Goal: Task Accomplishment & Management: Use online tool/utility

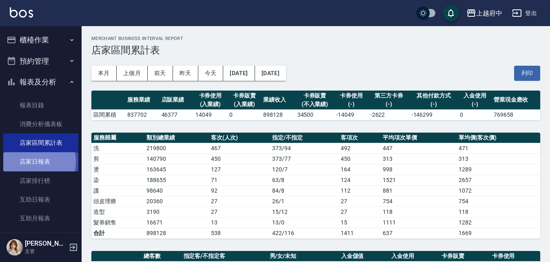
click at [38, 161] on link "店家日報表" at bounding box center [40, 161] width 75 height 19
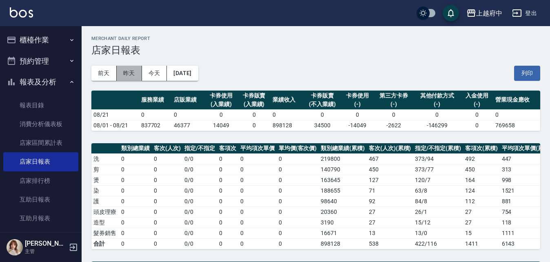
click at [124, 69] on button "昨天" at bounding box center [129, 73] width 25 height 15
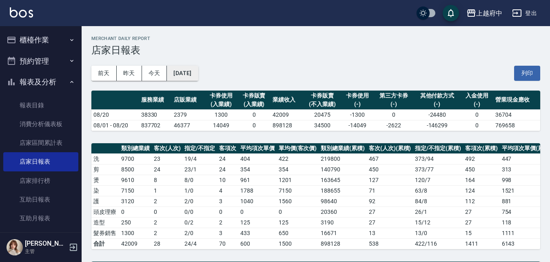
click at [193, 70] on button "[DATE]" at bounding box center [182, 73] width 31 height 15
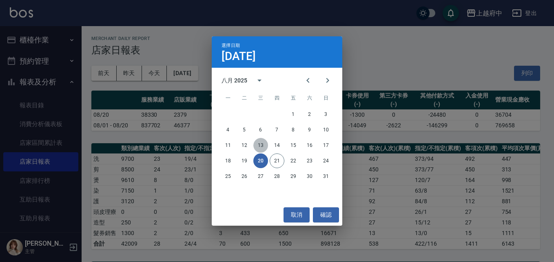
click at [261, 144] on button "13" at bounding box center [260, 145] width 15 height 15
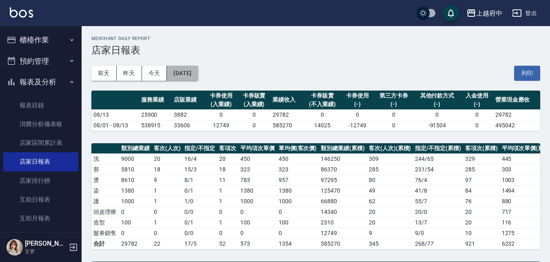
click at [187, 80] on button "[DATE]" at bounding box center [182, 73] width 31 height 15
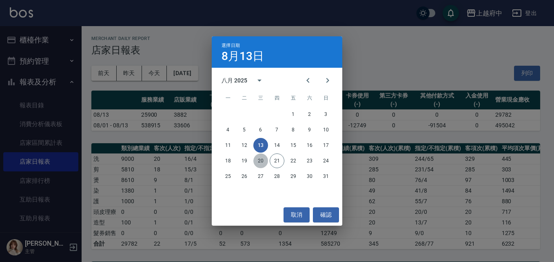
click at [260, 158] on button "20" at bounding box center [260, 160] width 15 height 15
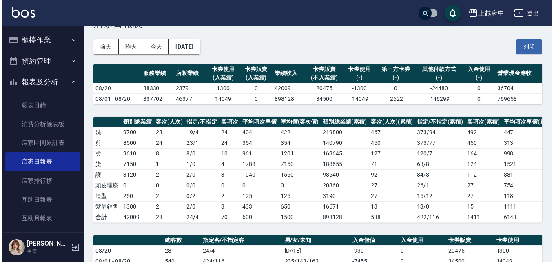
scroll to position [41, 0]
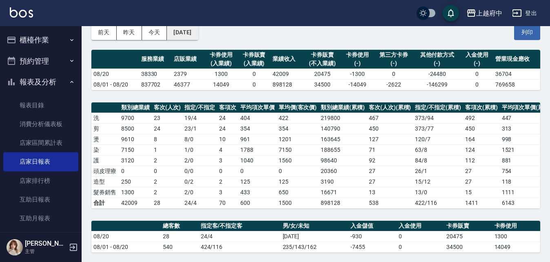
click at [182, 35] on button "[DATE]" at bounding box center [182, 32] width 31 height 15
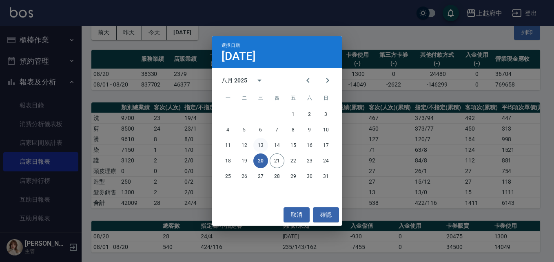
click at [262, 145] on button "13" at bounding box center [260, 145] width 15 height 15
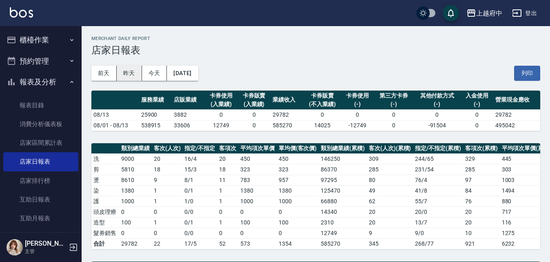
click at [132, 74] on button "昨天" at bounding box center [129, 73] width 25 height 15
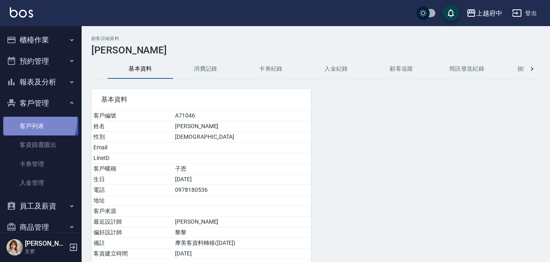
click at [32, 121] on link "客戶列表" at bounding box center [40, 126] width 75 height 19
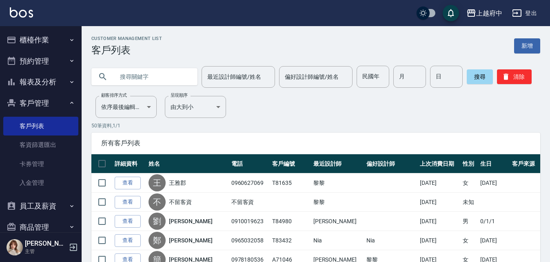
click at [35, 98] on button "客戶管理" at bounding box center [40, 103] width 75 height 21
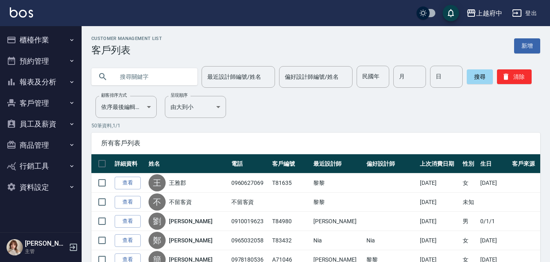
click at [31, 46] on button "櫃檯作業" at bounding box center [40, 39] width 75 height 21
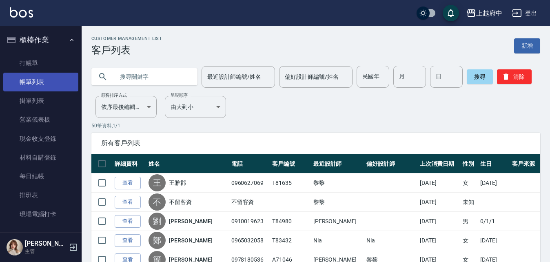
click at [28, 82] on link "帳單列表" at bounding box center [40, 82] width 75 height 19
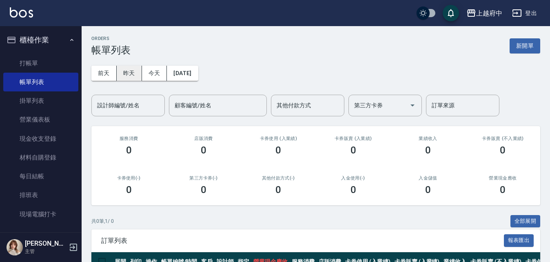
click at [129, 72] on button "昨天" at bounding box center [129, 73] width 25 height 15
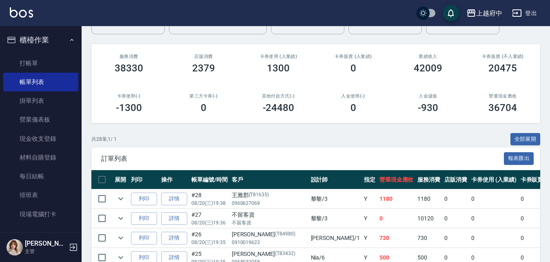
scroll to position [82, 0]
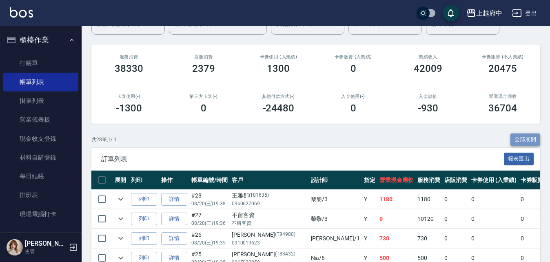
click at [525, 141] on button "全部展開" at bounding box center [525, 139] width 30 height 13
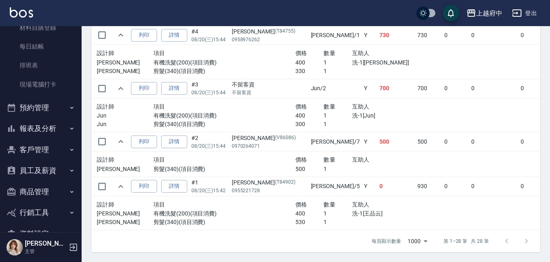
scroll to position [151, 0]
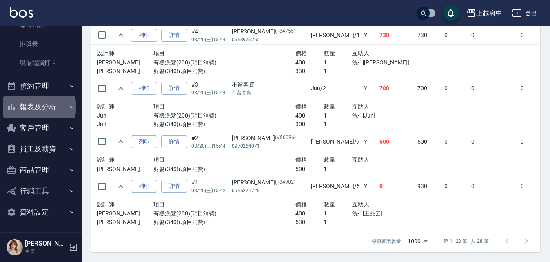
click at [38, 107] on button "報表及分析" at bounding box center [40, 106] width 75 height 21
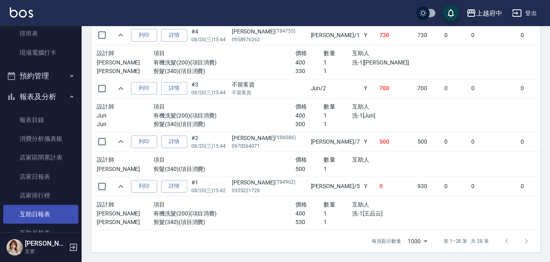
scroll to position [192, 0]
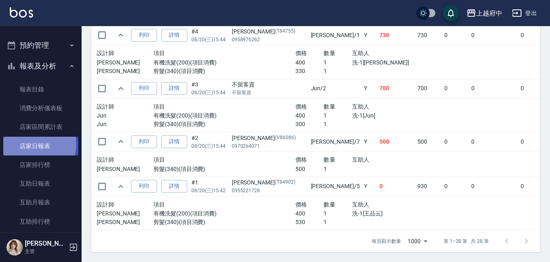
click at [32, 144] on link "店家日報表" at bounding box center [40, 146] width 75 height 19
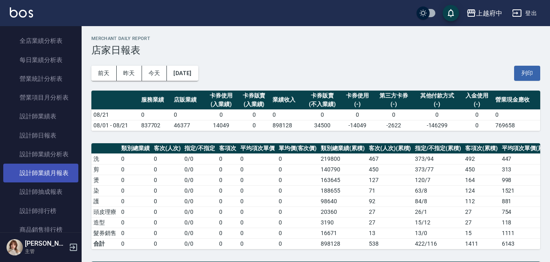
scroll to position [437, 0]
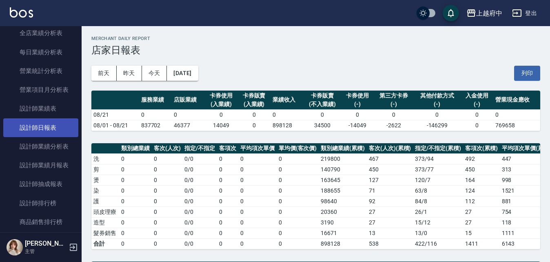
click at [42, 124] on link "設計師日報表" at bounding box center [40, 127] width 75 height 19
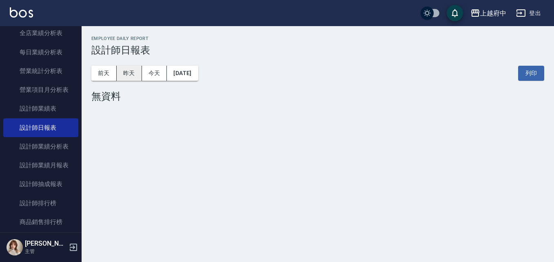
click at [126, 71] on button "昨天" at bounding box center [129, 73] width 25 height 15
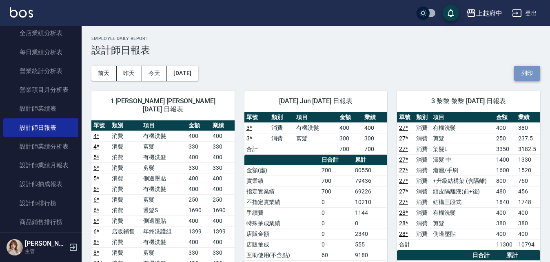
click at [526, 76] on button "列印" at bounding box center [527, 73] width 26 height 15
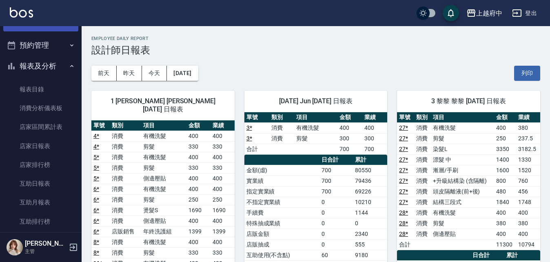
scroll to position [70, 0]
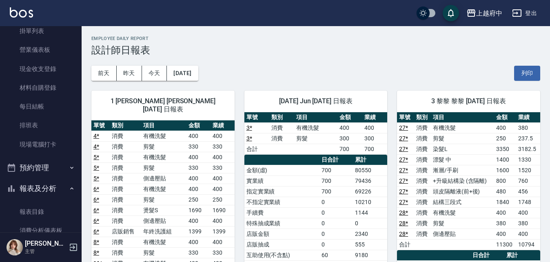
click at [43, 186] on button "報表及分析" at bounding box center [40, 188] width 75 height 21
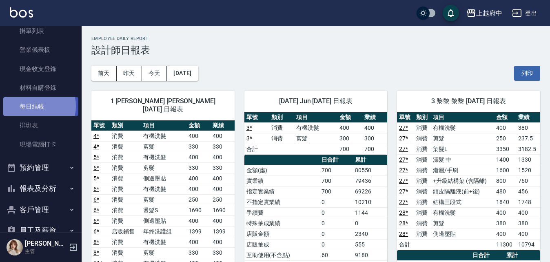
click at [28, 106] on link "每日結帳" at bounding box center [40, 106] width 75 height 19
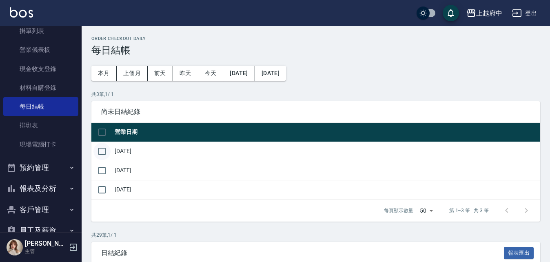
click at [103, 152] on input "checkbox" at bounding box center [101, 151] width 17 height 17
checkbox input "true"
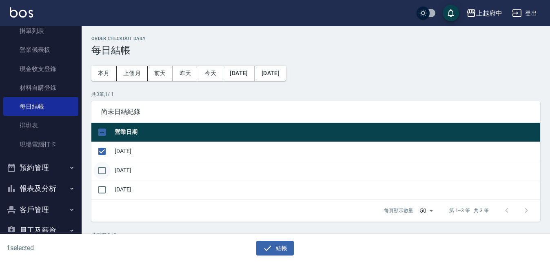
click at [102, 169] on input "checkbox" at bounding box center [101, 170] width 17 height 17
checkbox input "true"
click at [277, 246] on button "結帳" at bounding box center [275, 248] width 38 height 15
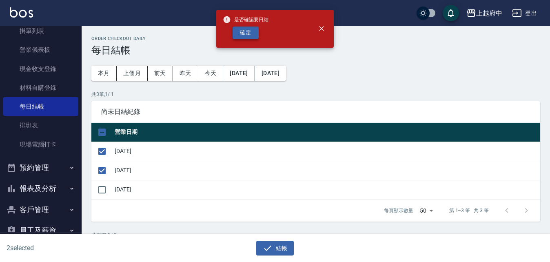
click at [246, 34] on button "確定" at bounding box center [246, 33] width 26 height 13
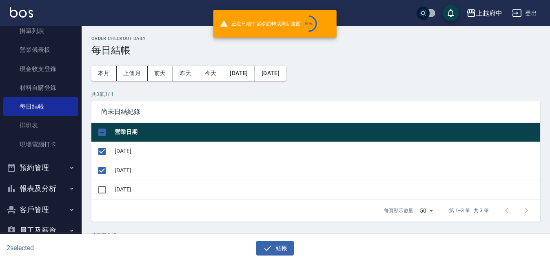
checkbox input "false"
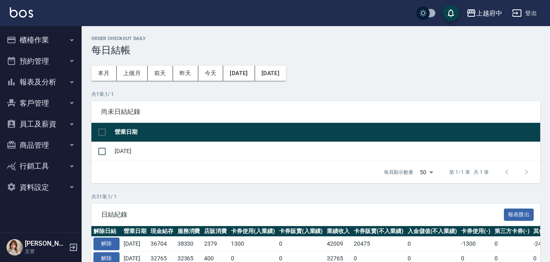
click at [37, 42] on button "櫃檯作業" at bounding box center [40, 39] width 75 height 21
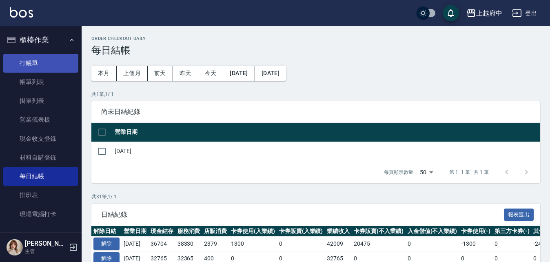
click at [29, 59] on link "打帳單" at bounding box center [40, 63] width 75 height 19
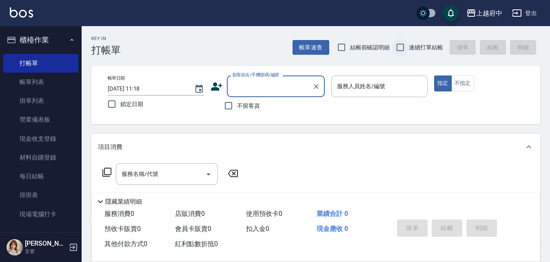
click at [402, 47] on input "連續打單結帳" at bounding box center [400, 47] width 17 height 17
checkbox input "true"
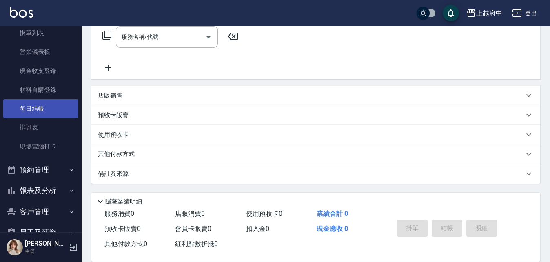
scroll to position [122, 0]
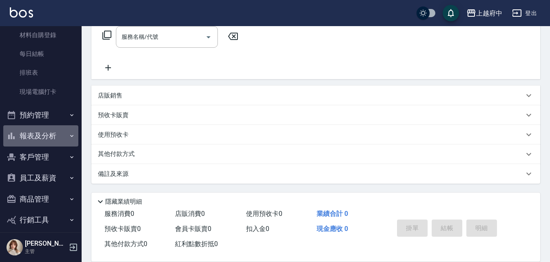
click at [69, 134] on icon "button" at bounding box center [72, 136] width 7 height 7
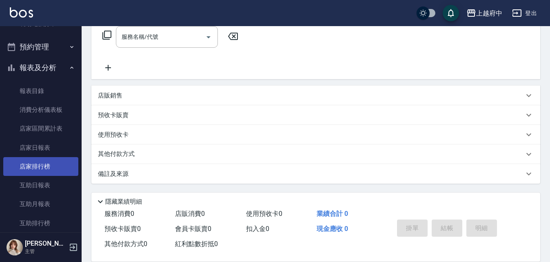
scroll to position [204, 0]
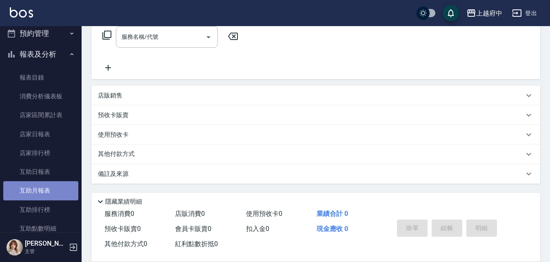
click at [47, 189] on link "互助月報表" at bounding box center [40, 190] width 75 height 19
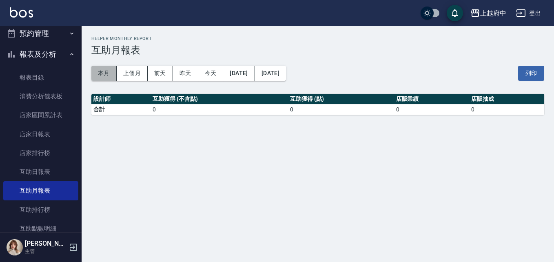
click at [105, 69] on button "本月" at bounding box center [103, 73] width 25 height 15
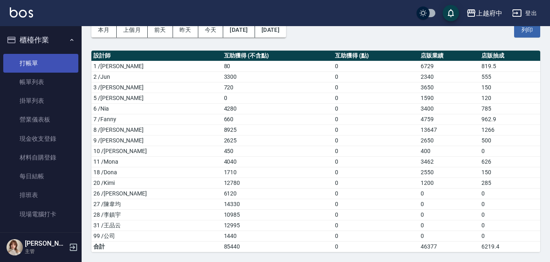
click at [38, 55] on link "打帳單" at bounding box center [40, 63] width 75 height 19
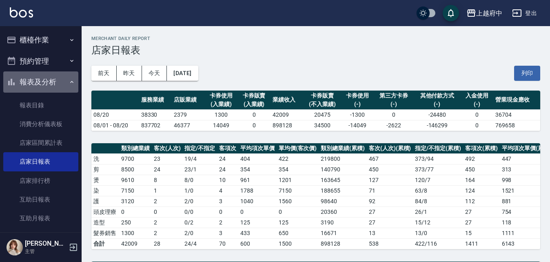
click at [47, 80] on button "報表及分析" at bounding box center [40, 81] width 75 height 21
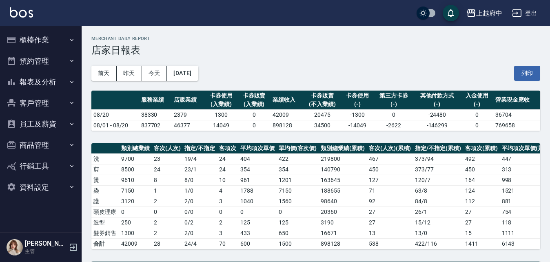
drag, startPoint x: 38, startPoint y: 101, endPoint x: 54, endPoint y: 126, distance: 29.7
click at [38, 101] on button "客戶管理" at bounding box center [40, 103] width 75 height 21
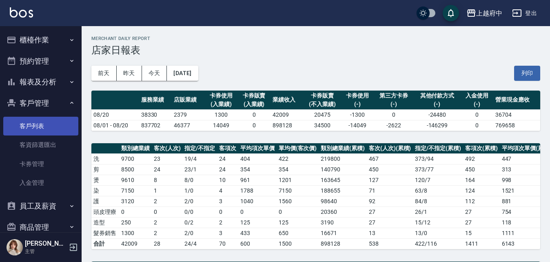
click at [33, 122] on link "客戶列表" at bounding box center [40, 126] width 75 height 19
